Goal: Task Accomplishment & Management: Use online tool/utility

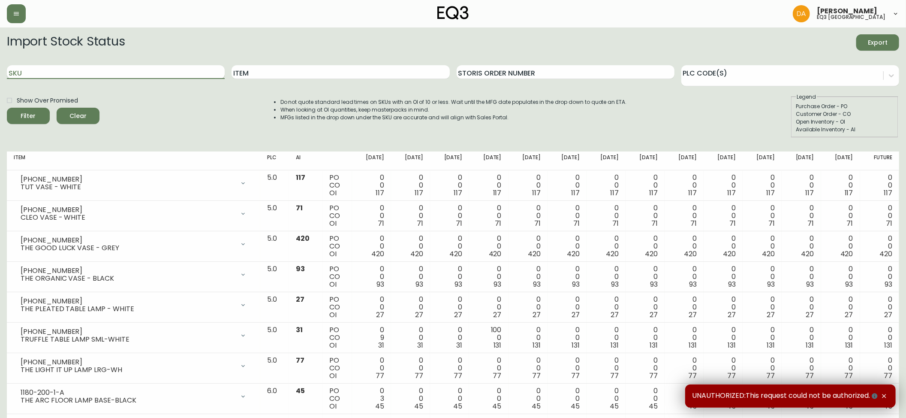
click at [175, 74] on input "SKU" at bounding box center [116, 72] width 218 height 14
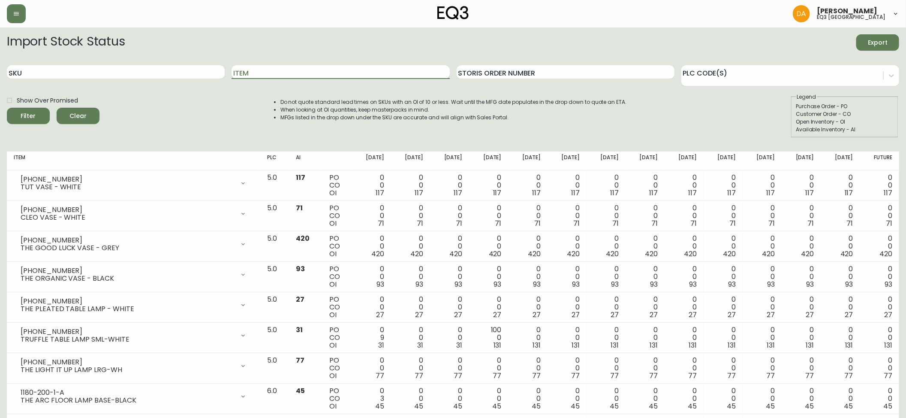
click at [262, 72] on input "Item" at bounding box center [341, 72] width 218 height 14
type input "FLATWARE"
click at [7, 108] on button "Filter" at bounding box center [28, 116] width 43 height 16
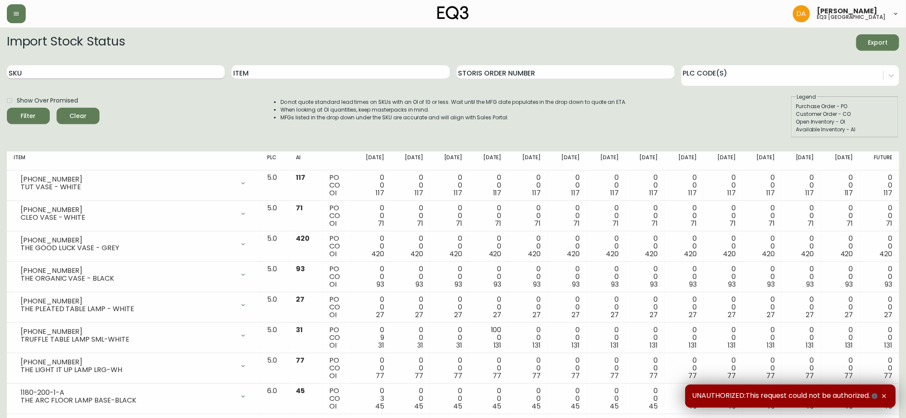
click at [148, 71] on input "SKU" at bounding box center [116, 72] width 218 height 14
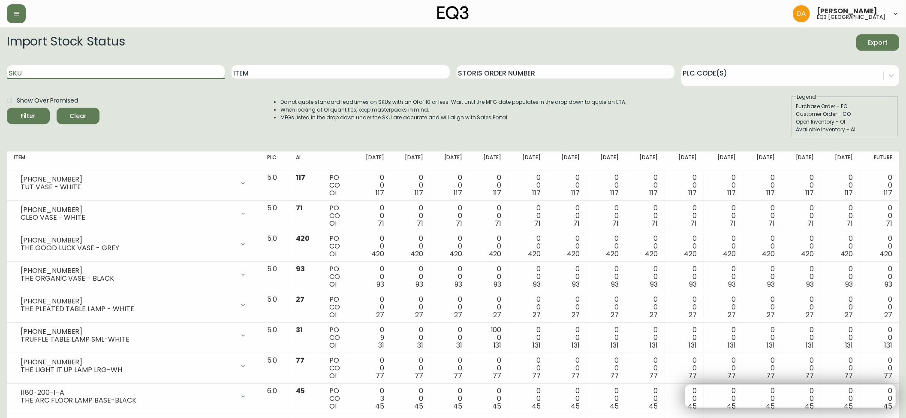
paste input "[PHONE_NUMBER]"
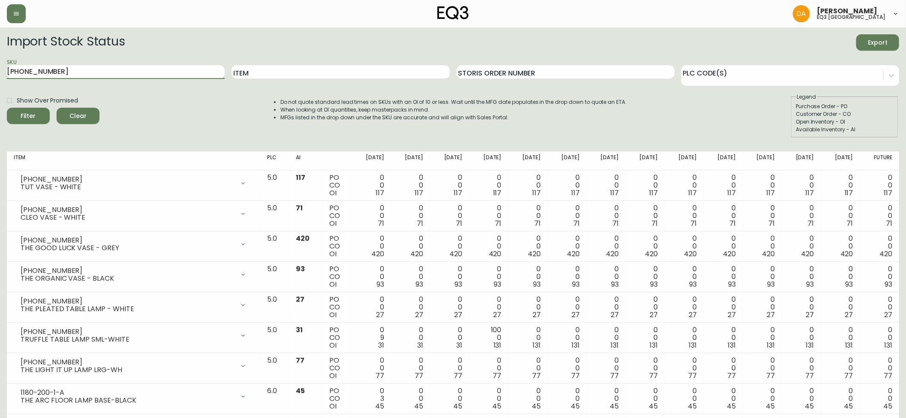
click at [7, 108] on button "Filter" at bounding box center [28, 116] width 43 height 16
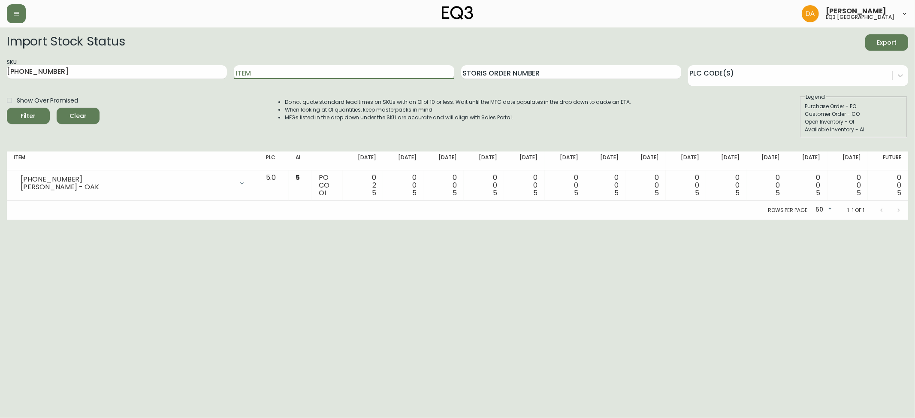
click at [304, 71] on input "Item" at bounding box center [344, 72] width 220 height 14
click at [134, 81] on div "SKU [PHONE_NUMBER]" at bounding box center [117, 72] width 220 height 28
click at [123, 71] on input "[PHONE_NUMBER]" at bounding box center [117, 72] width 220 height 14
drag, startPoint x: 123, startPoint y: 71, endPoint x: 0, endPoint y: 64, distance: 122.8
click at [0, 64] on main "Import Stock Status Export SKU [PHONE_NUMBER] Item Storis Order Number PLC Code…" at bounding box center [457, 123] width 915 height 192
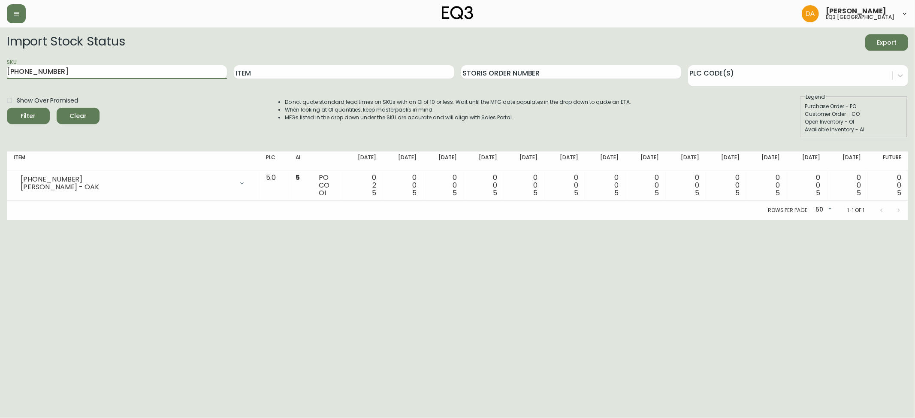
paste input "6"
type input "[PHONE_NUMBER]"
click at [7, 108] on button "Filter" at bounding box center [28, 116] width 43 height 16
